Goal: Check status: Verify the current state of an ongoing process or item

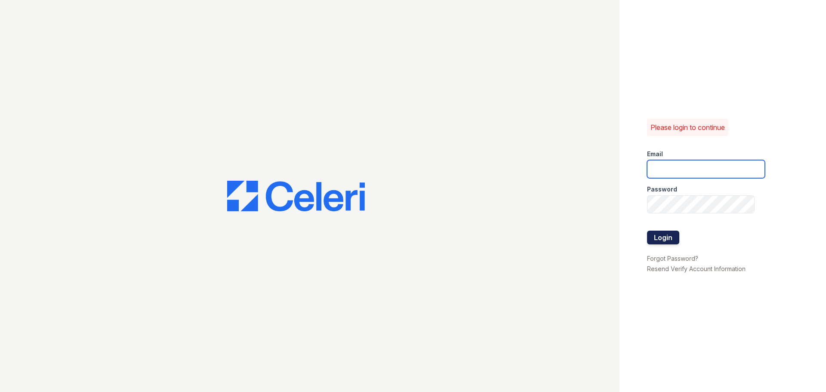
type input "ASzwajkowski@trinity-pm.com"
click at [666, 237] on button "Login" at bounding box center [663, 238] width 32 height 14
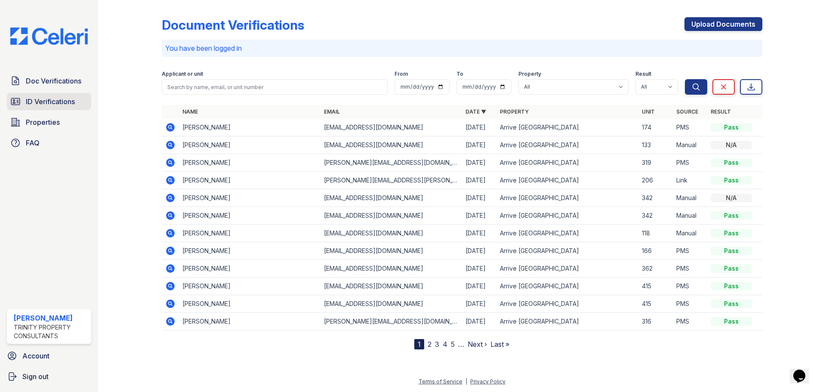
click at [56, 100] on span "ID Verifications" at bounding box center [50, 101] width 49 height 10
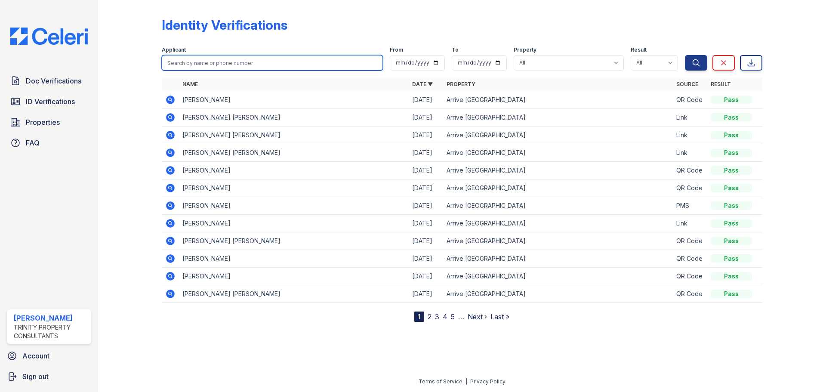
click at [207, 59] on input "search" at bounding box center [272, 62] width 221 height 15
type input "[PERSON_NAME]"
click at [685, 55] on button "Search" at bounding box center [696, 62] width 22 height 15
